Goal: Navigation & Orientation: Find specific page/section

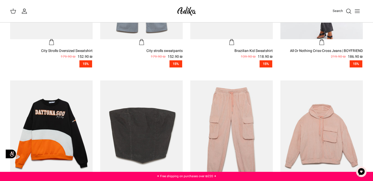
scroll to position [260, 0]
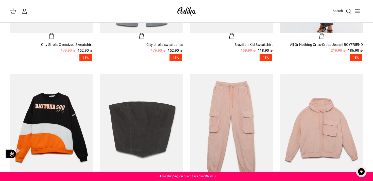
click at [286, 7] on div "Search" at bounding box center [283, 11] width 161 height 11
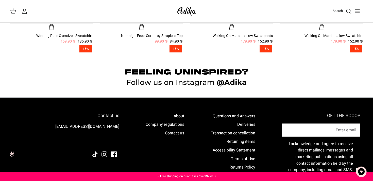
scroll to position [403, 0]
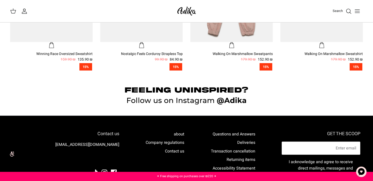
click at [359, 11] on icon "Toggle menu" at bounding box center [358, 11] width 6 height 6
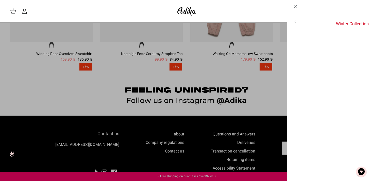
click at [295, 23] on icon "Toggle menu" at bounding box center [296, 22] width 6 height 6
click at [357, 22] on font "For all items" at bounding box center [354, 22] width 24 height 6
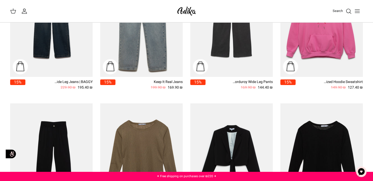
scroll to position [615, 0]
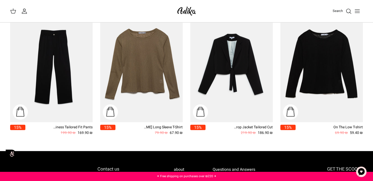
click at [358, 13] on icon "Toggle menu" at bounding box center [358, 11] width 6 height 6
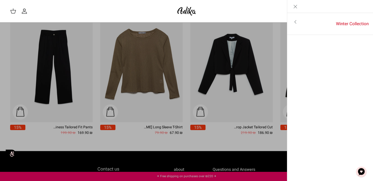
click at [298, 20] on icon "Toggle menu" at bounding box center [296, 22] width 6 height 6
click at [294, 6] on icon "Close" at bounding box center [296, 7] width 6 height 6
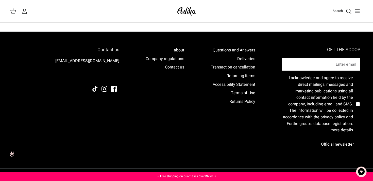
scroll to position [735, 0]
